Goal: Information Seeking & Learning: Learn about a topic

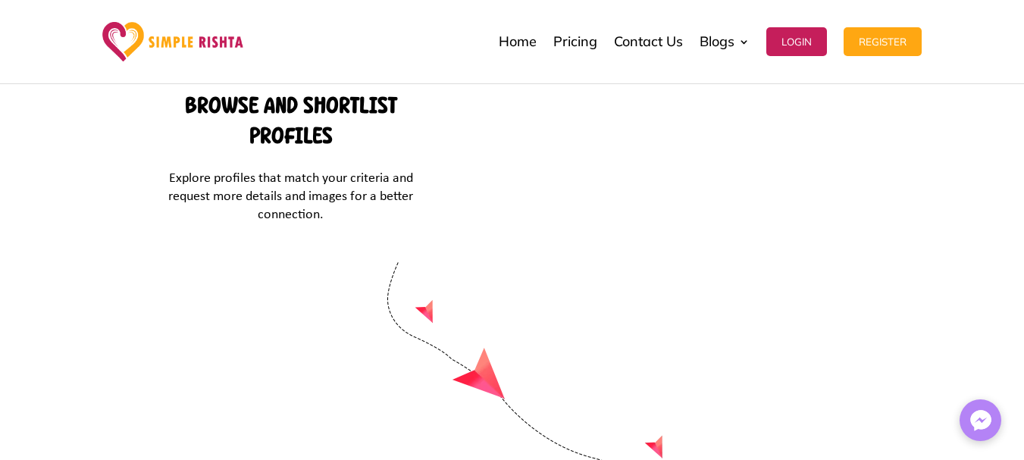
scroll to position [6627, 0]
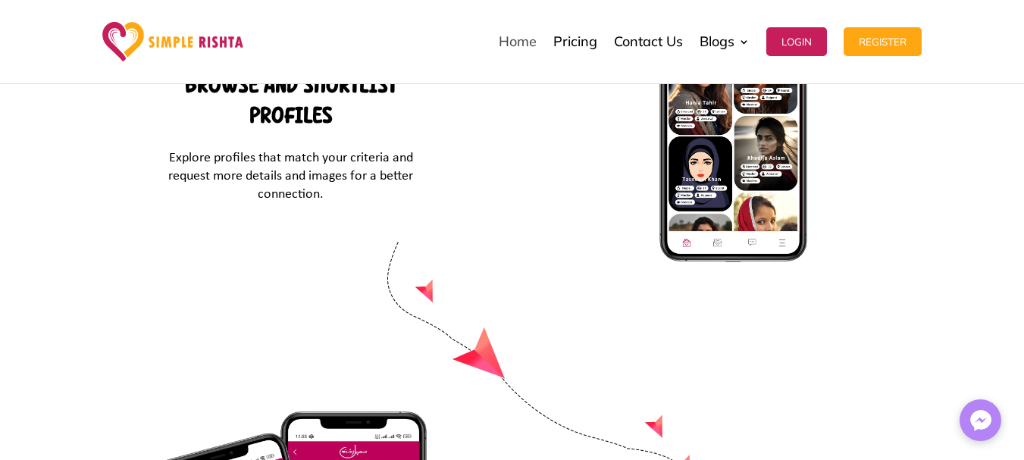
click at [519, 44] on link "Home" at bounding box center [518, 42] width 38 height 76
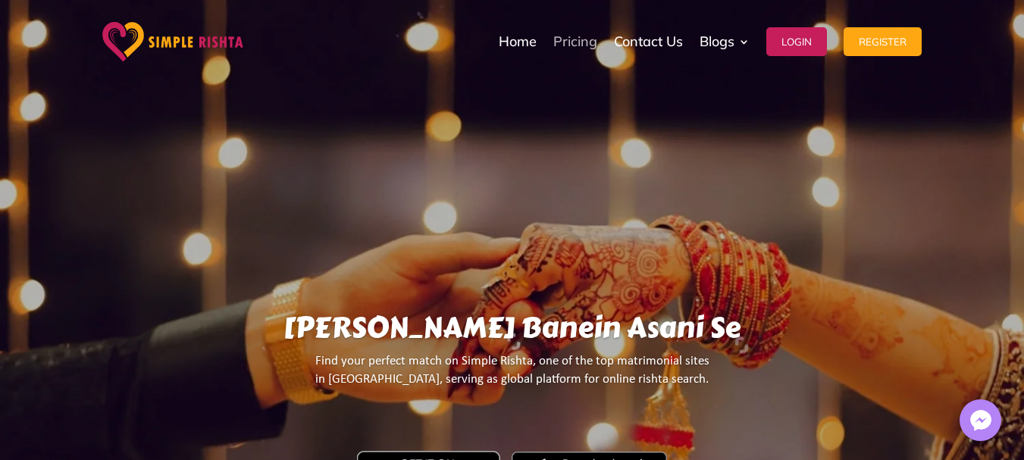
click at [579, 45] on link "Pricing" at bounding box center [575, 42] width 44 height 76
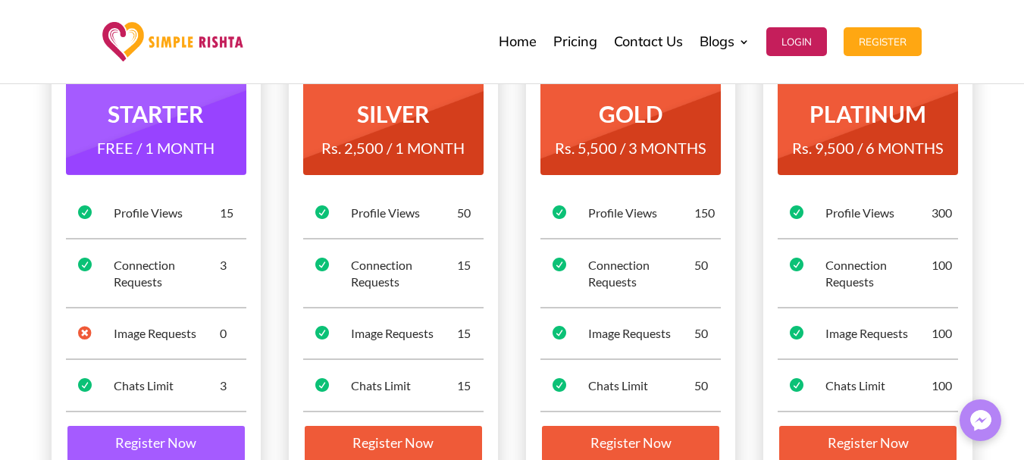
scroll to position [183, 0]
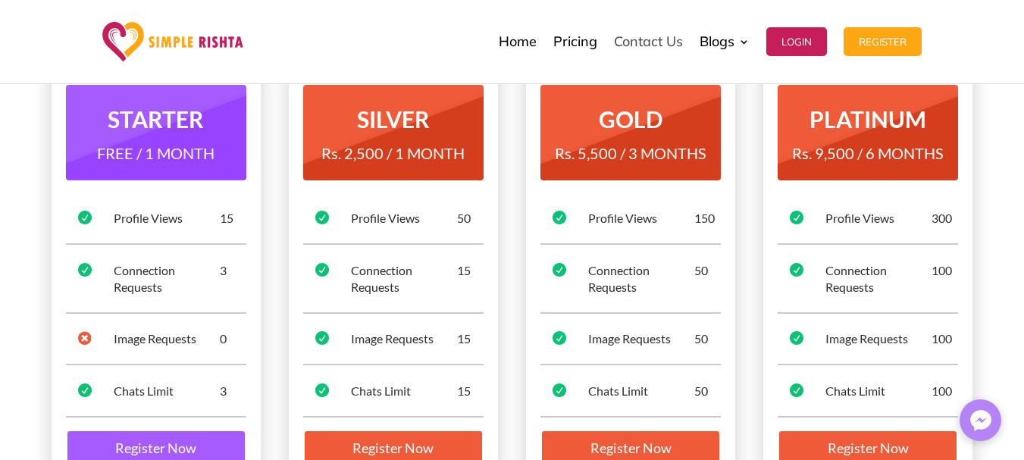
click at [646, 42] on link "Contact Us" at bounding box center [648, 42] width 69 height 76
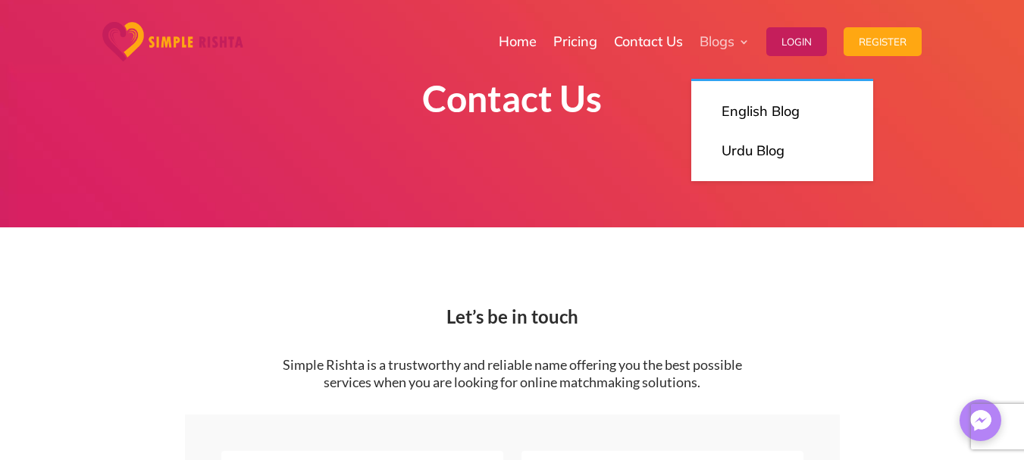
click at [741, 42] on link "Blogs" at bounding box center [725, 42] width 50 height 76
drag, startPoint x: 741, startPoint y: 42, endPoint x: 717, endPoint y: 46, distance: 24.7
click at [717, 46] on link "Blogs" at bounding box center [725, 42] width 50 height 76
click at [750, 114] on p "English Blog" at bounding box center [782, 111] width 121 height 21
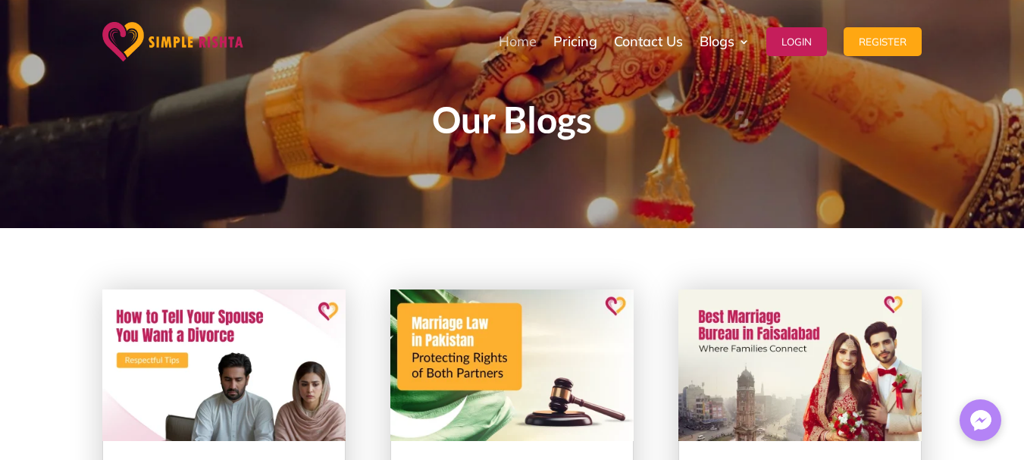
click at [516, 42] on link "Home" at bounding box center [518, 42] width 38 height 76
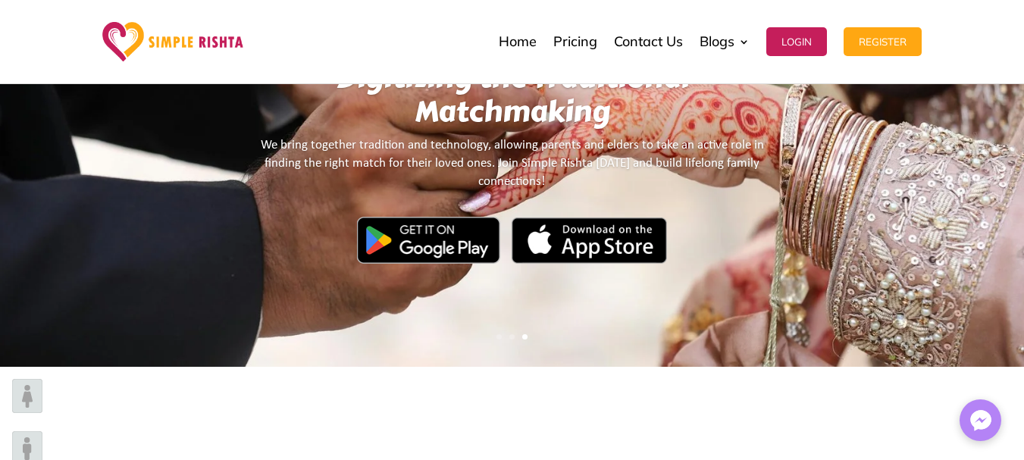
scroll to position [242, 0]
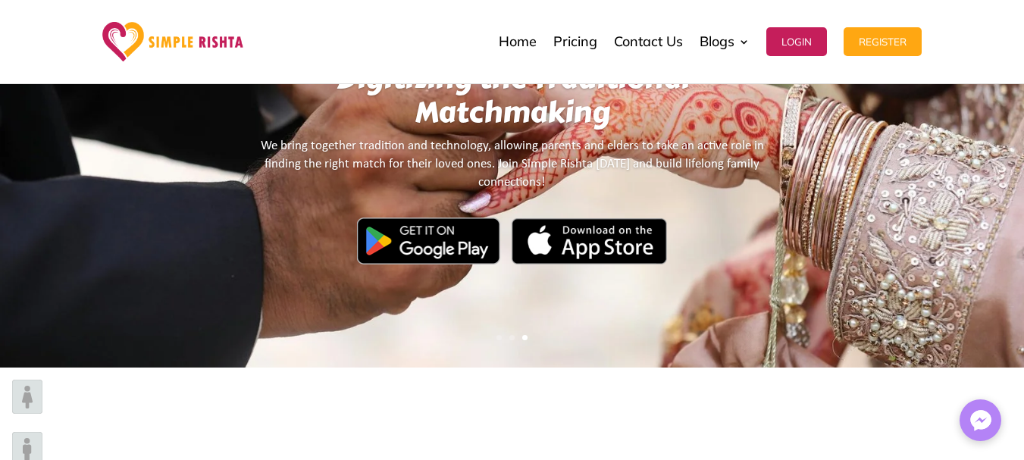
click at [620, 252] on img at bounding box center [589, 241] width 155 height 46
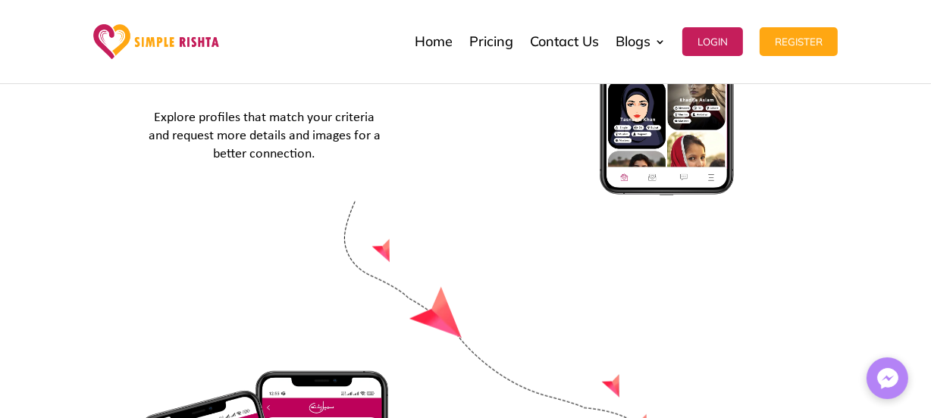
scroll to position [6638, 0]
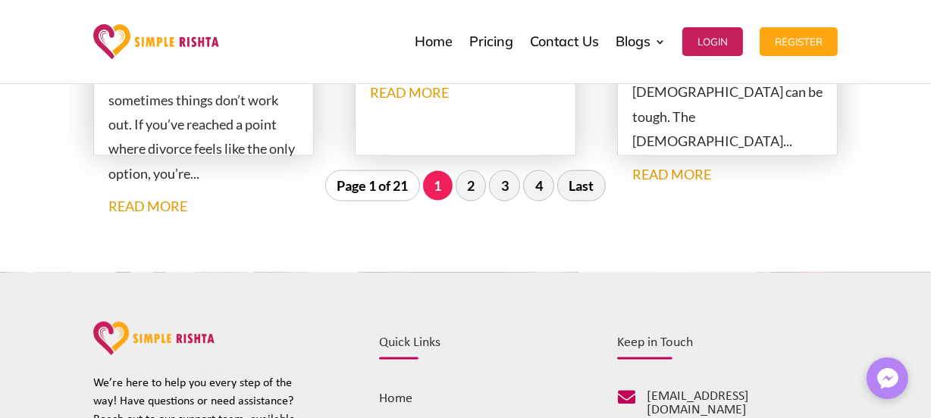
scroll to position [2026, 0]
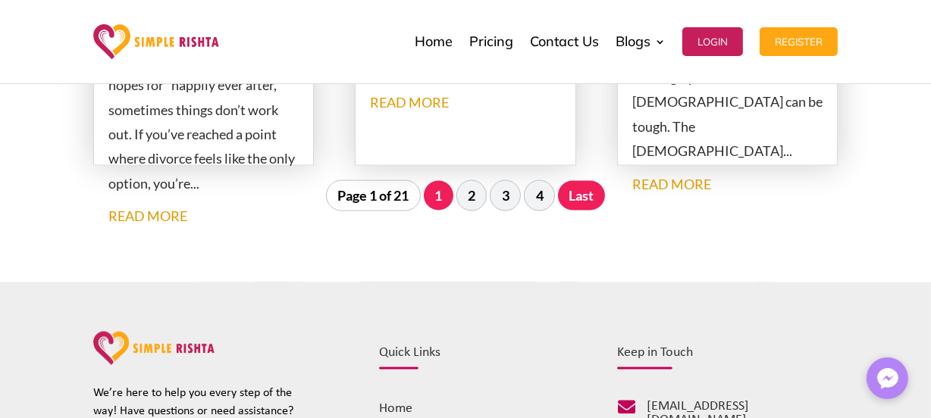
click at [585, 202] on link "Last" at bounding box center [581, 195] width 47 height 29
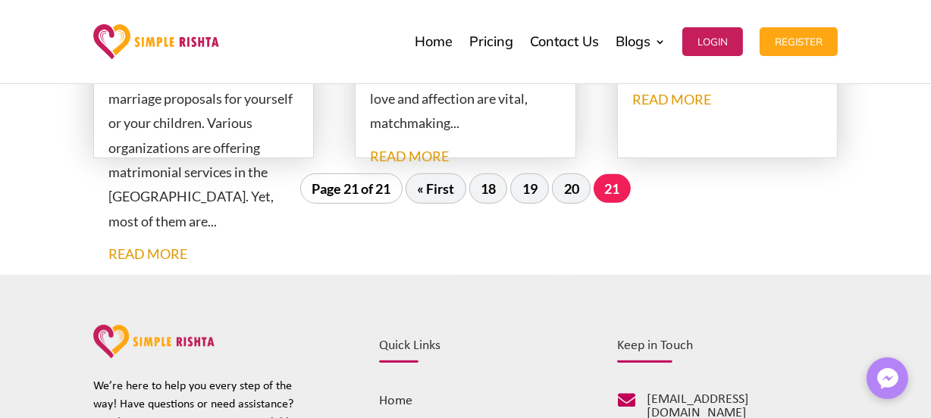
scroll to position [701, 0]
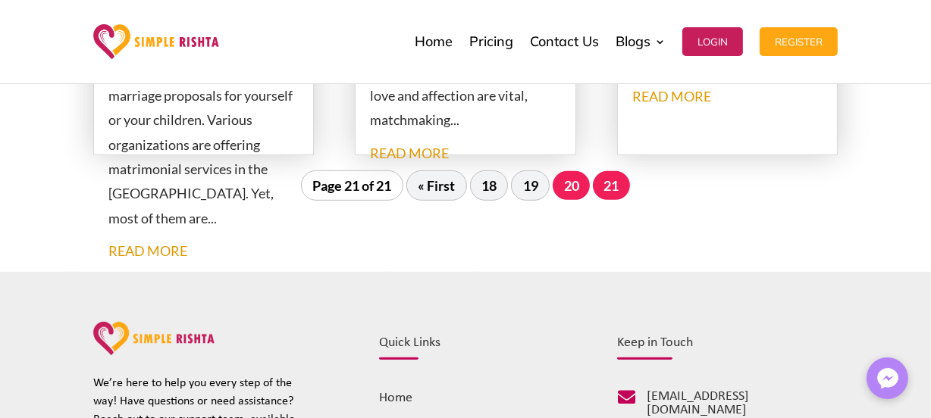
click at [564, 187] on link "20" at bounding box center [571, 185] width 37 height 29
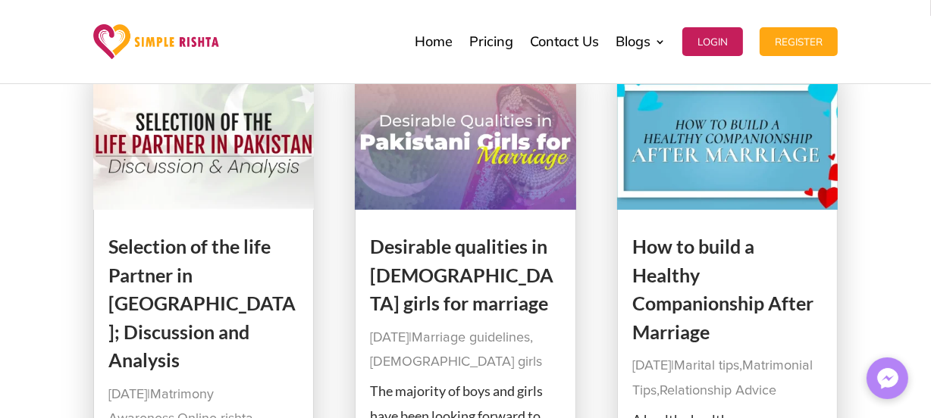
scroll to position [68, 0]
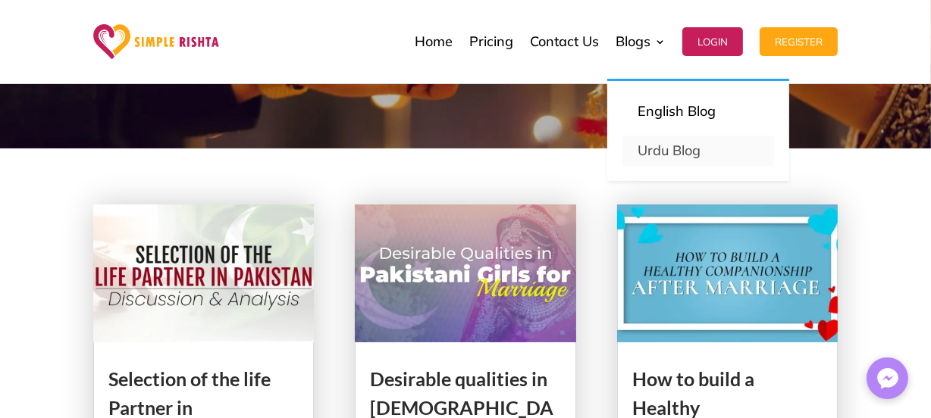
click at [659, 151] on link "Urdu Blog" at bounding box center [698, 151] width 152 height 30
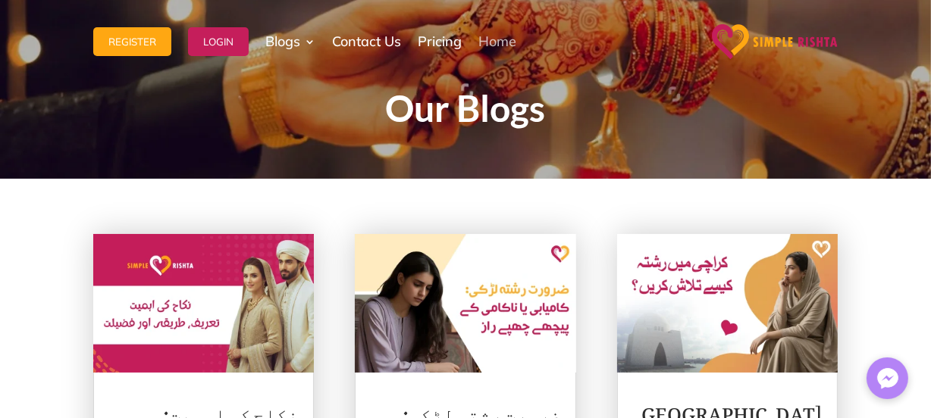
click at [495, 42] on link "Home" at bounding box center [497, 42] width 38 height 76
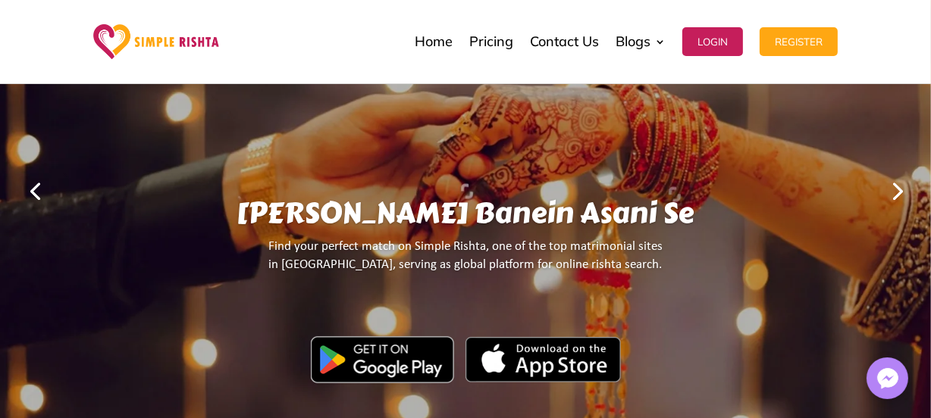
scroll to position [118, 0]
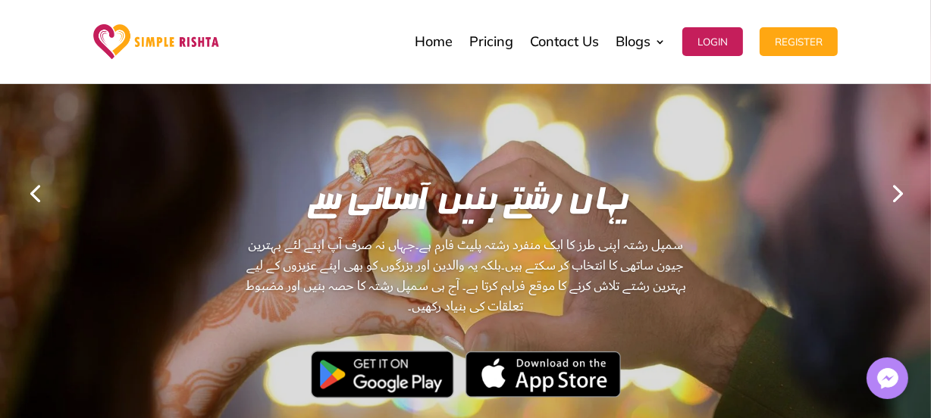
click at [901, 189] on link "Next" at bounding box center [896, 192] width 36 height 36
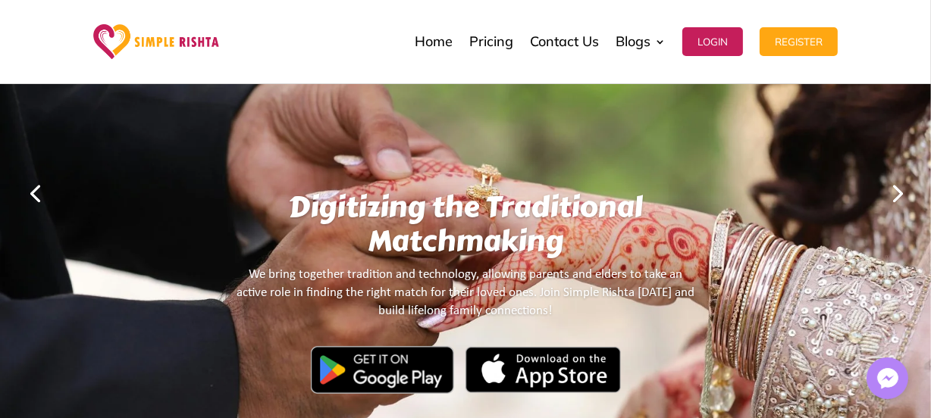
click at [901, 189] on link "Next" at bounding box center [896, 192] width 36 height 36
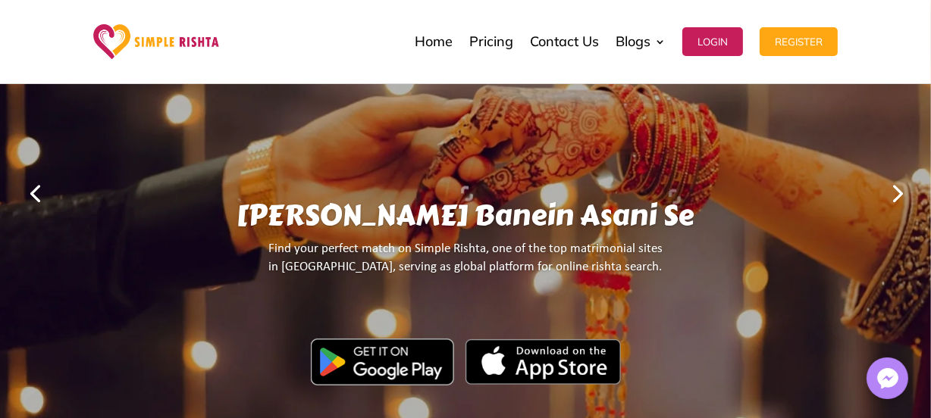
click at [901, 189] on link "Next" at bounding box center [896, 192] width 36 height 36
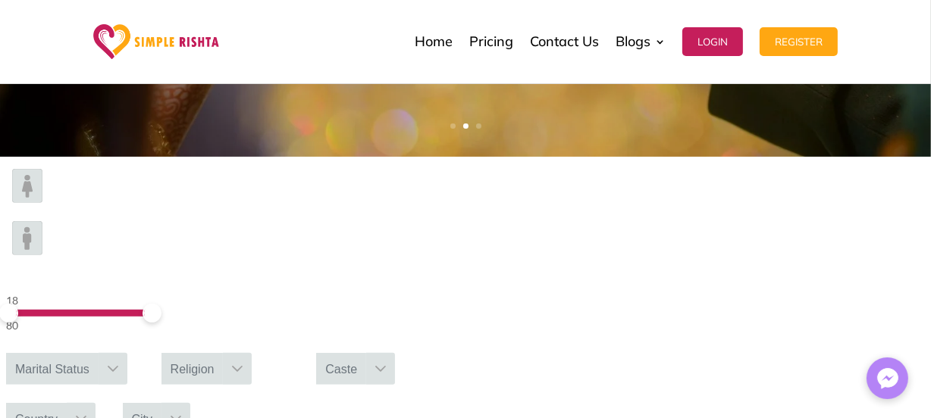
scroll to position [461, 0]
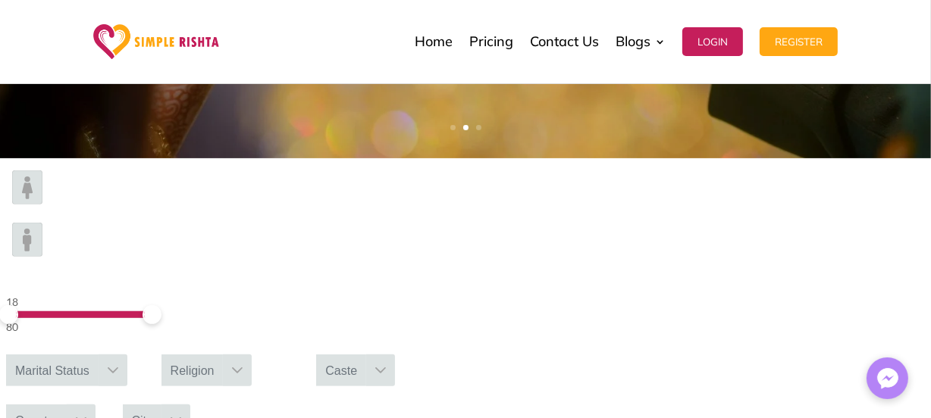
click at [96, 405] on div at bounding box center [81, 421] width 29 height 32
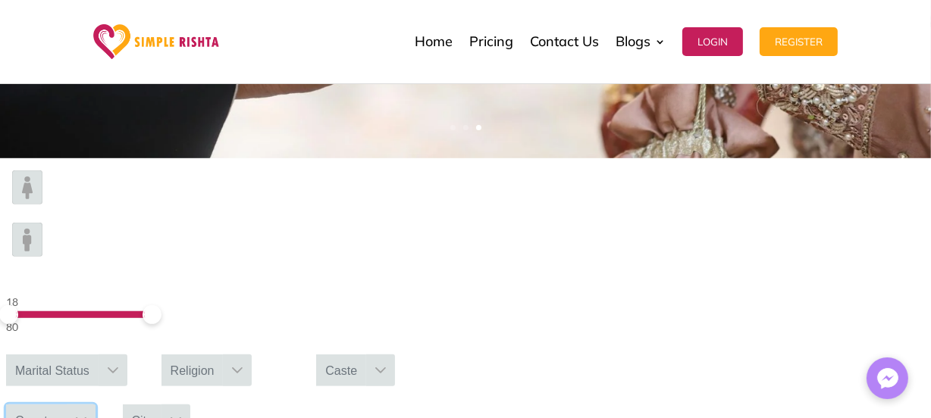
click at [86, 418] on icon at bounding box center [81, 421] width 11 height 6
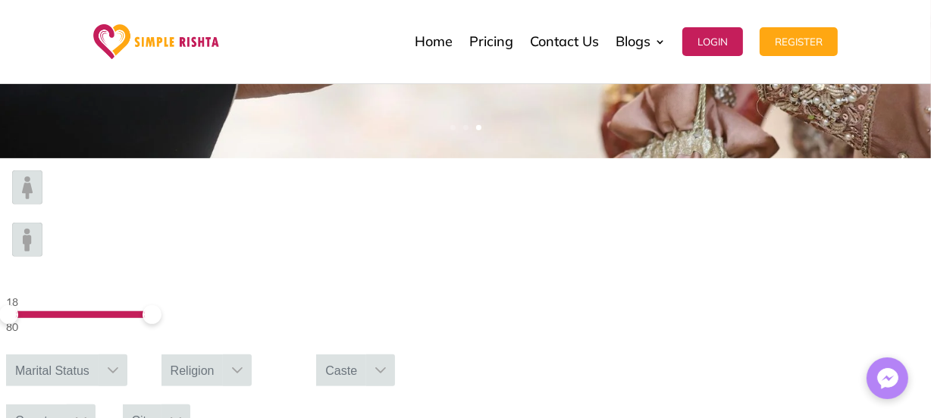
click at [86, 418] on icon at bounding box center [81, 421] width 11 height 6
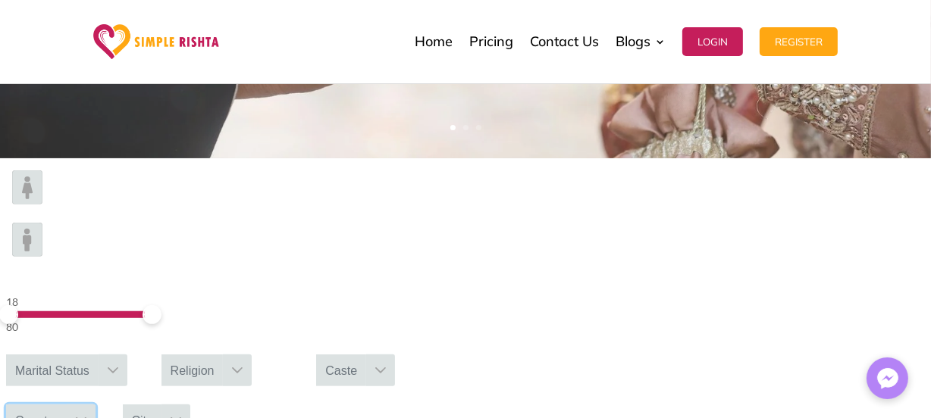
click at [387, 365] on icon at bounding box center [381, 371] width 12 height 12
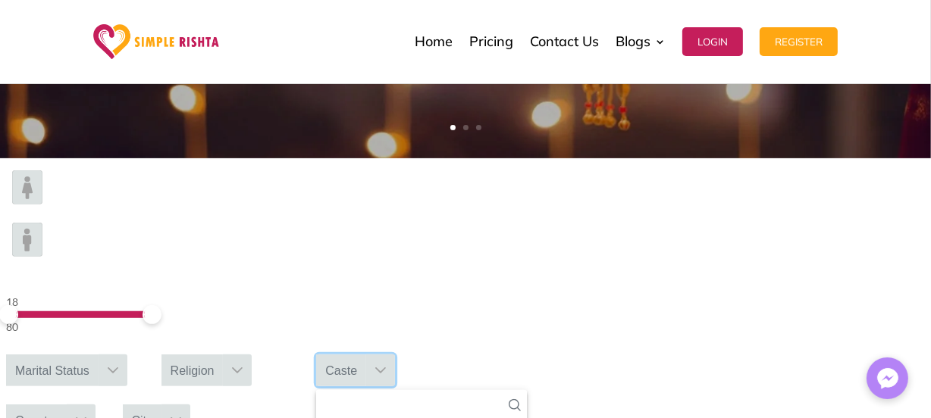
scroll to position [0, 0]
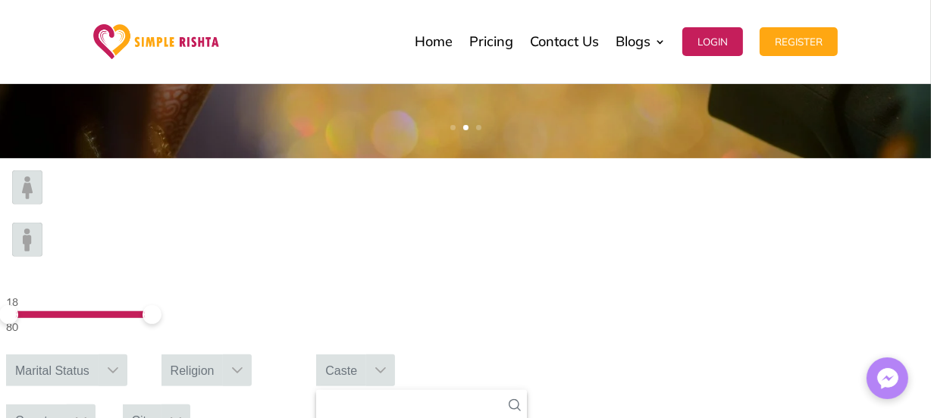
click at [252, 355] on div at bounding box center [237, 371] width 29 height 32
click at [243, 365] on icon at bounding box center [237, 371] width 12 height 12
click at [127, 355] on div at bounding box center [113, 371] width 29 height 32
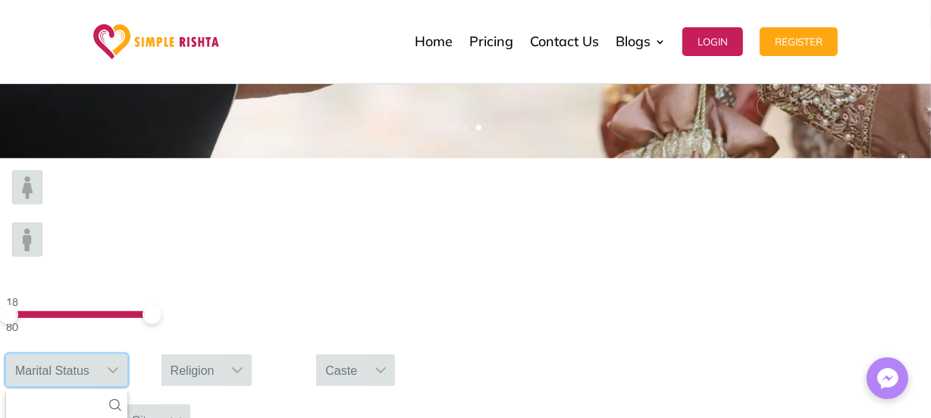
click at [119, 365] on icon at bounding box center [113, 371] width 12 height 12
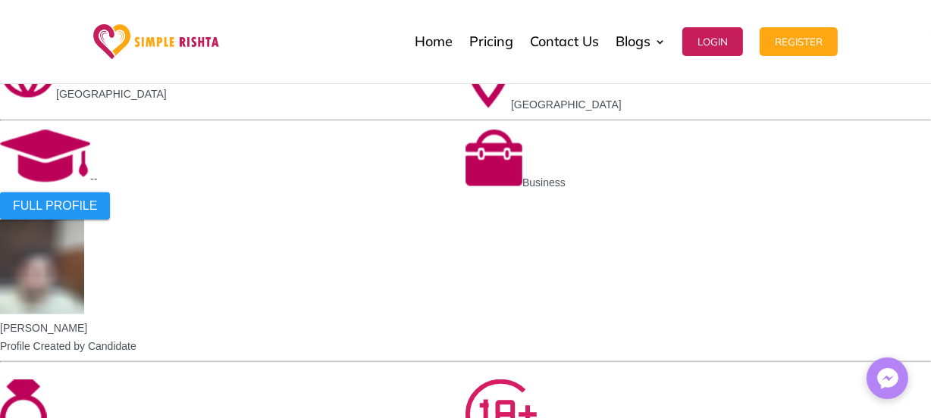
scroll to position [1243, 0]
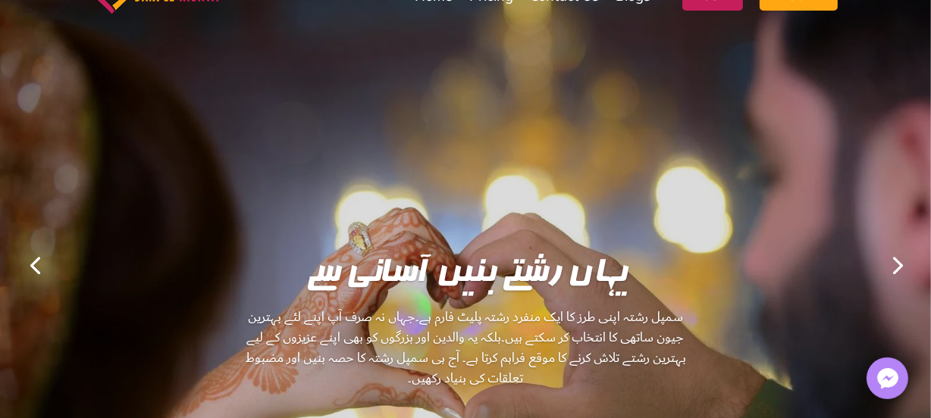
scroll to position [0, 0]
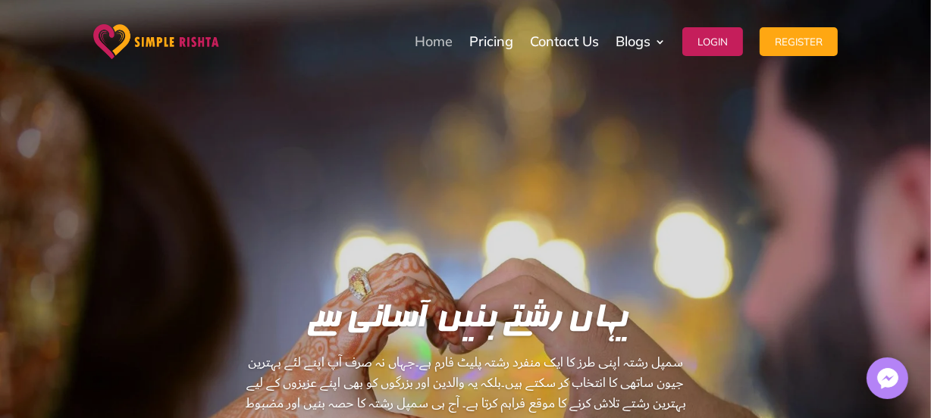
click at [440, 45] on link "Home" at bounding box center [434, 42] width 38 height 76
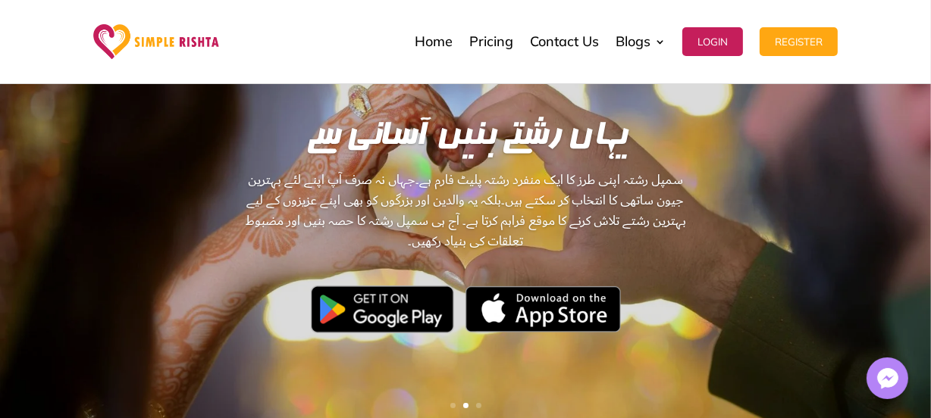
scroll to position [182, 0]
click at [895, 129] on link "Next" at bounding box center [896, 128] width 36 height 36
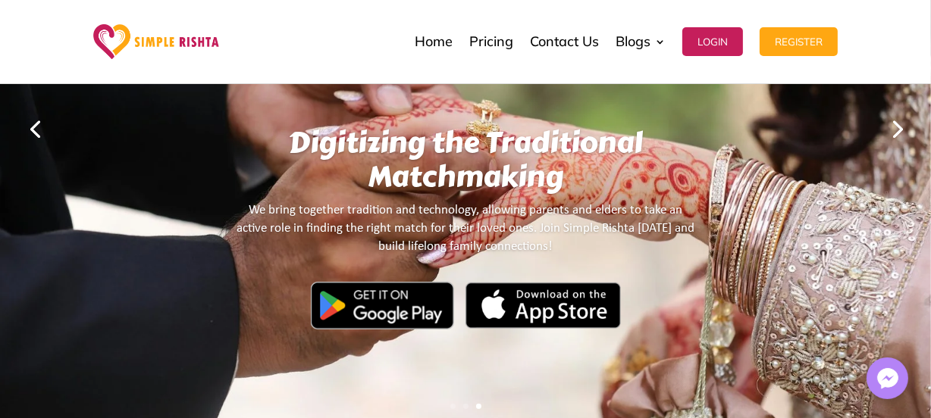
click at [895, 129] on link "Next" at bounding box center [896, 128] width 36 height 36
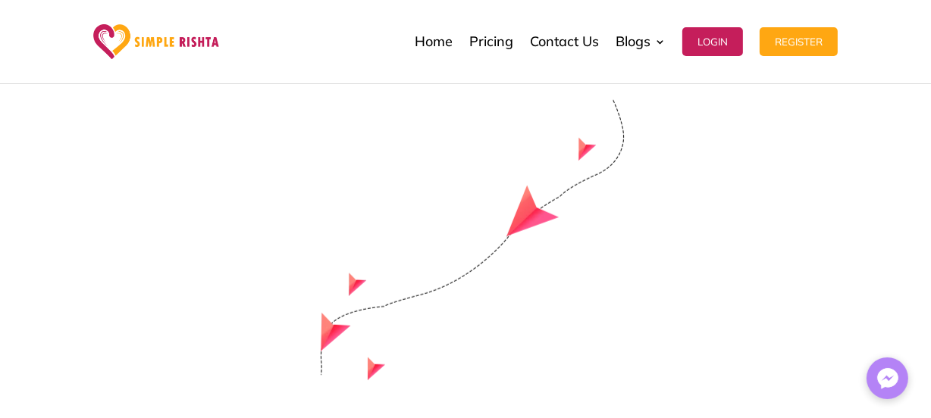
scroll to position [6271, 0]
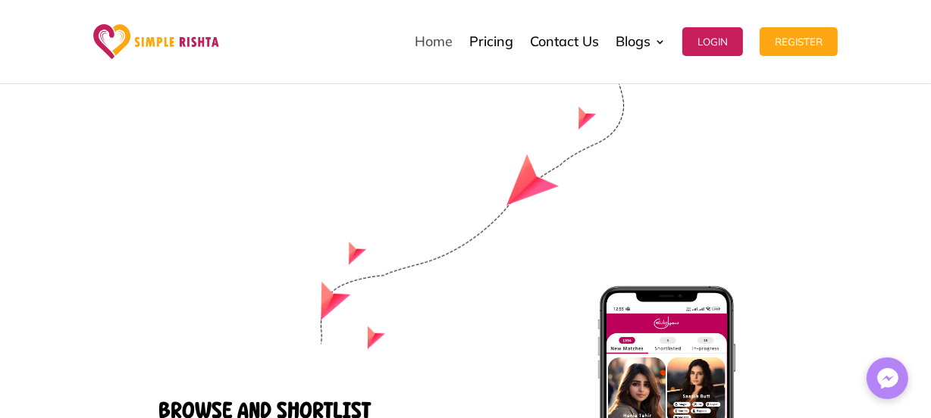
click at [438, 45] on link "Home" at bounding box center [434, 42] width 38 height 76
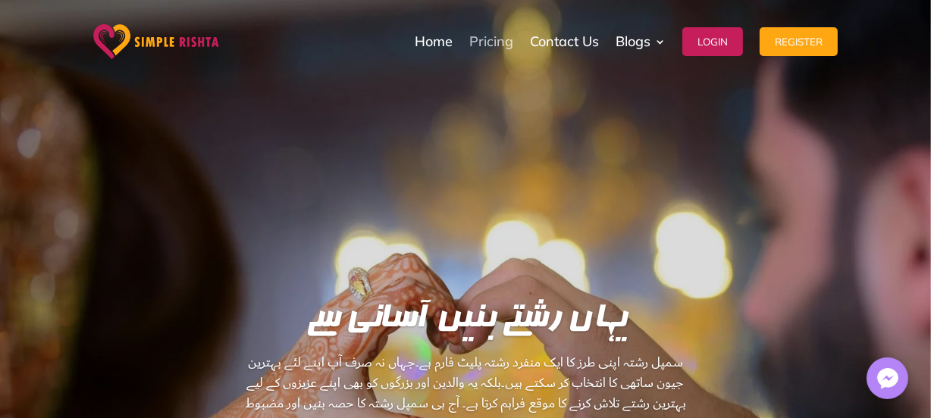
click at [500, 38] on link "Pricing" at bounding box center [491, 42] width 44 height 76
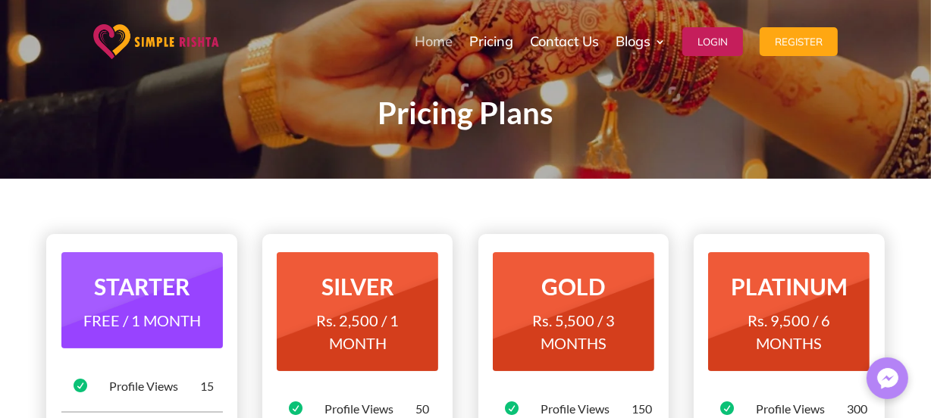
click at [435, 45] on link "Home" at bounding box center [434, 42] width 38 height 76
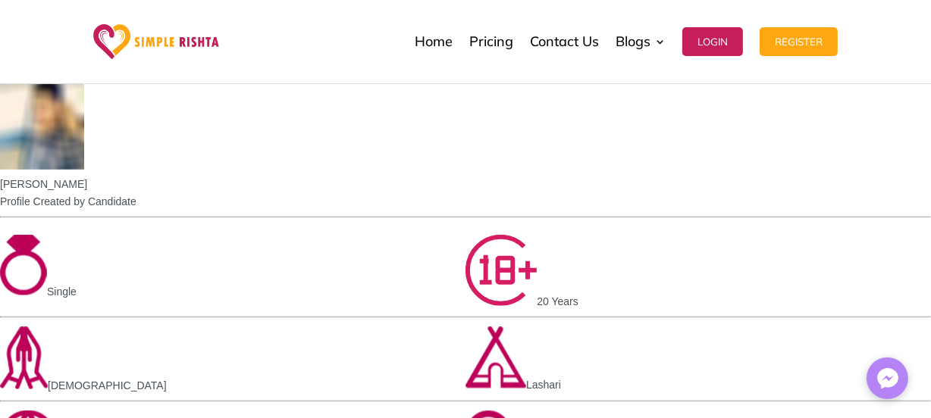
scroll to position [989, 0]
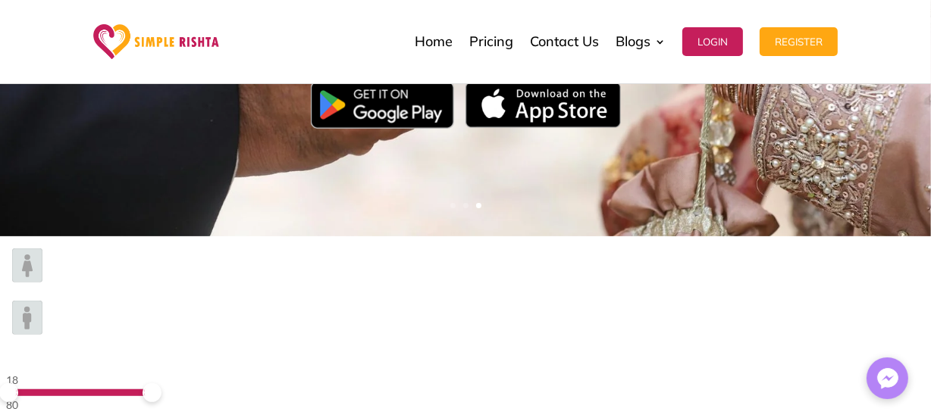
scroll to position [371, 0]
